Goal: Task Accomplishment & Management: Use online tool/utility

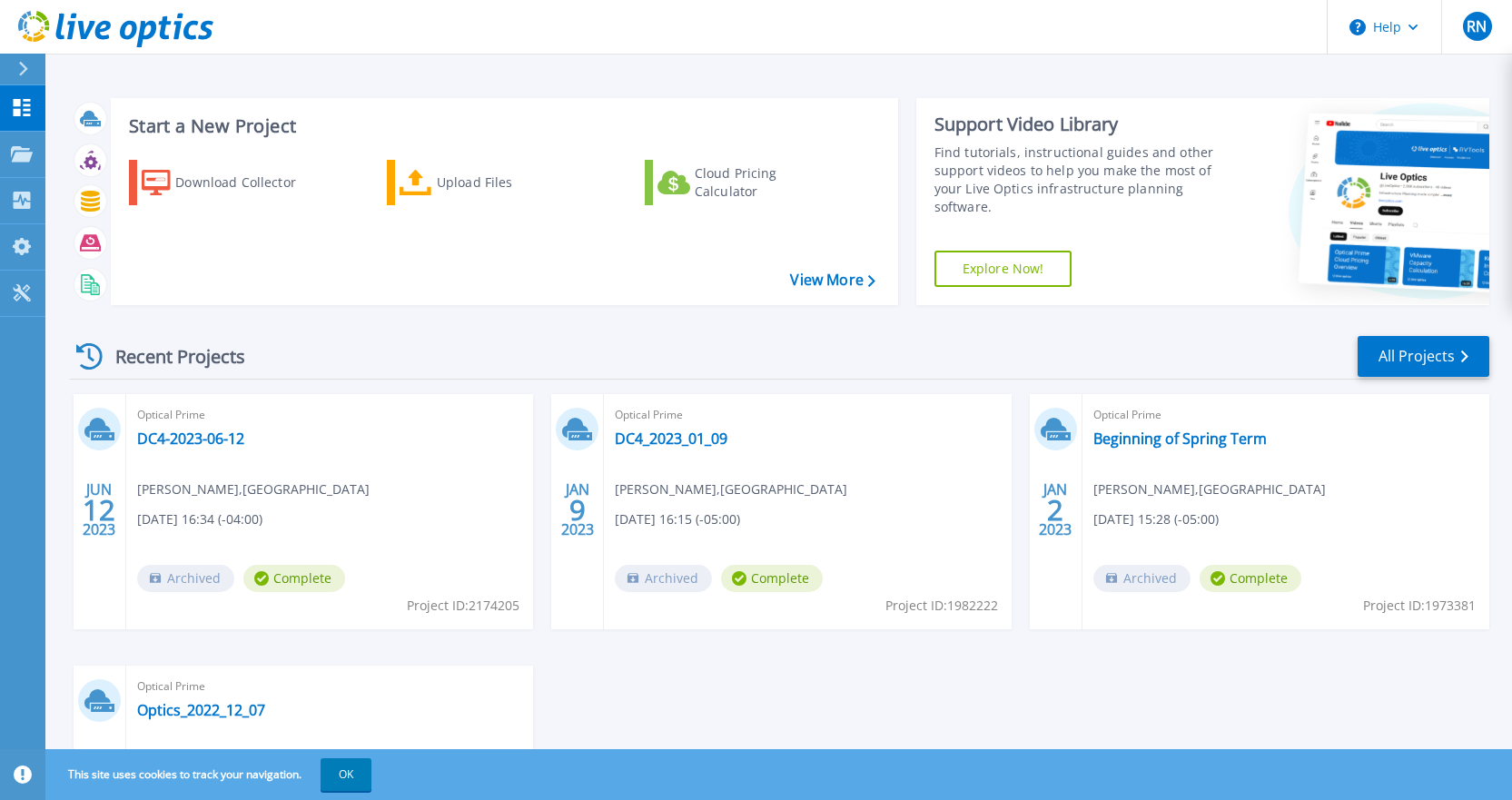
click at [587, 334] on div "Recent Projects All Projects" at bounding box center [780, 357] width 1419 height 46
drag, startPoint x: 26, startPoint y: 69, endPoint x: 96, endPoint y: 66, distance: 70.1
click at [26, 69] on icon at bounding box center [23, 68] width 9 height 15
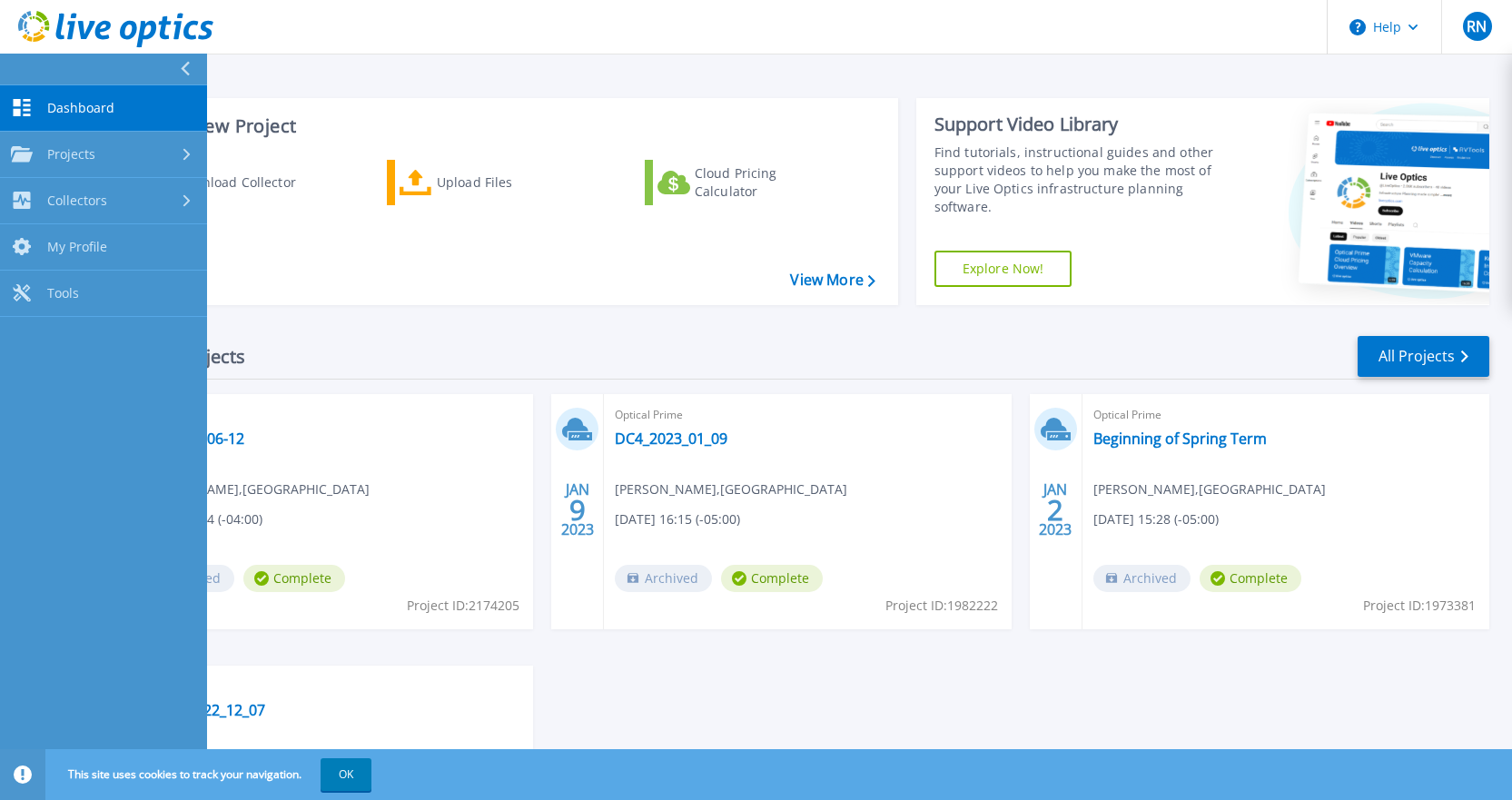
click at [341, 75] on div "Start a New Project Download Collector Upload Files Cloud Pricing Calculator Vi…" at bounding box center [779, 476] width 1467 height 951
